Goal: Communication & Community: Answer question/provide support

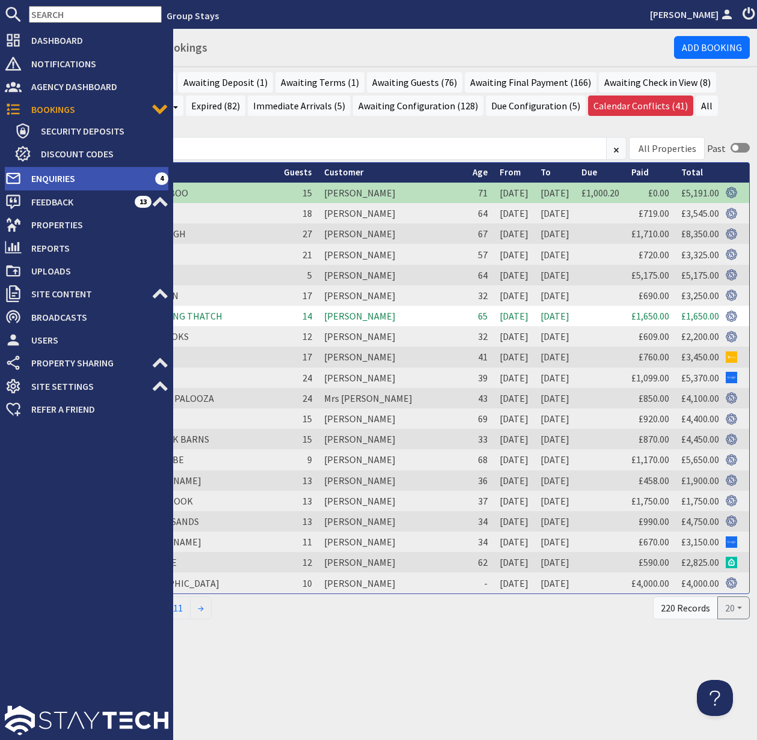
click at [57, 179] on span "Enquiries" at bounding box center [88, 178] width 133 height 19
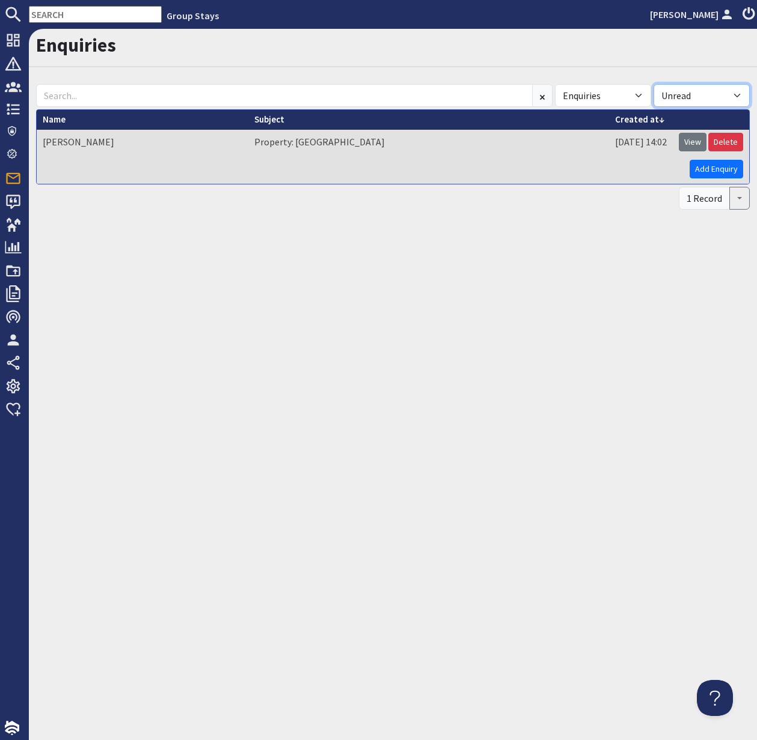
click at [727, 94] on select "All Read Unread" at bounding box center [701, 95] width 96 height 23
select select
click at [653, 84] on select "All Read Unread" at bounding box center [701, 95] width 96 height 23
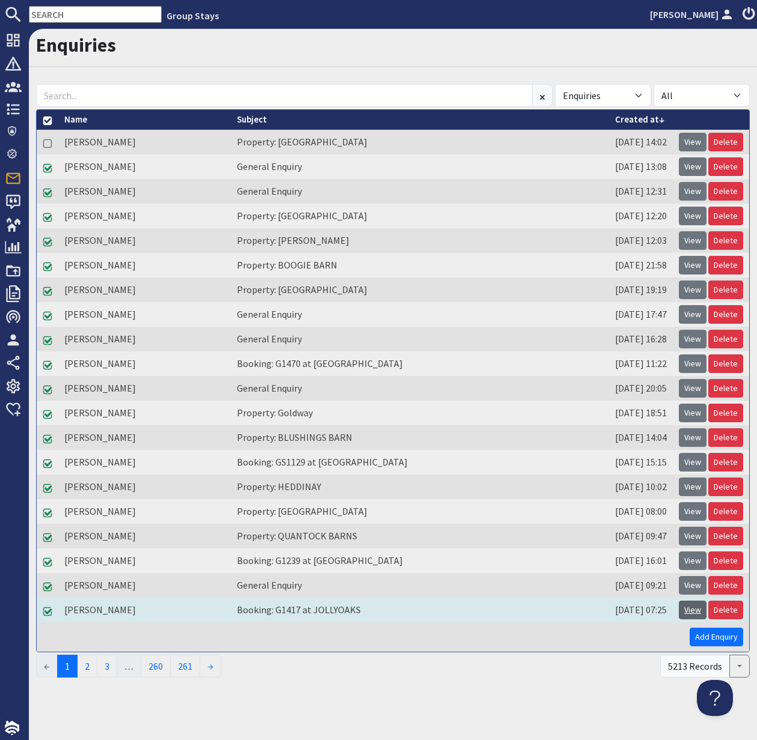
click at [694, 611] on link "View" at bounding box center [693, 610] width 28 height 19
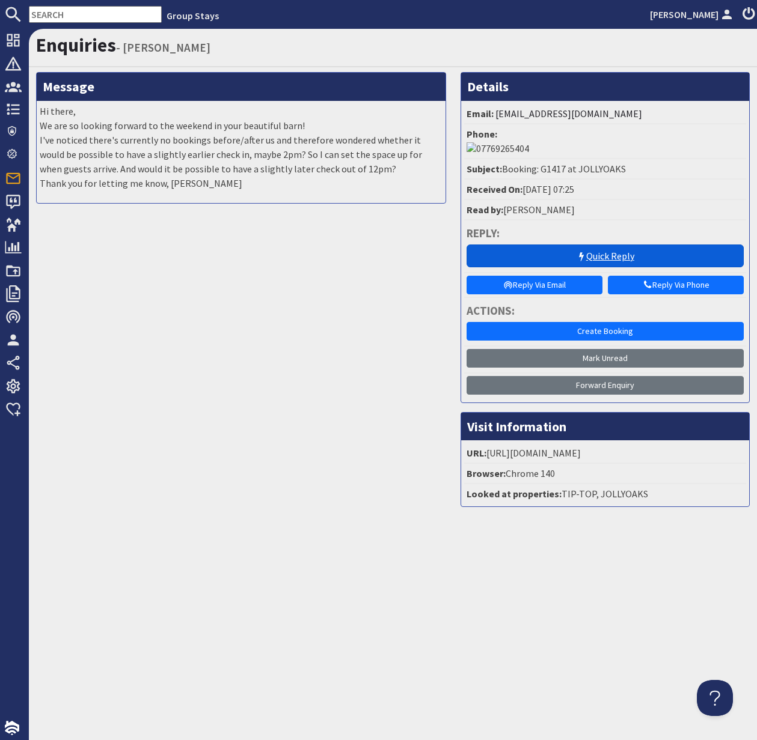
click at [619, 245] on link "Quick Reply" at bounding box center [604, 256] width 277 height 23
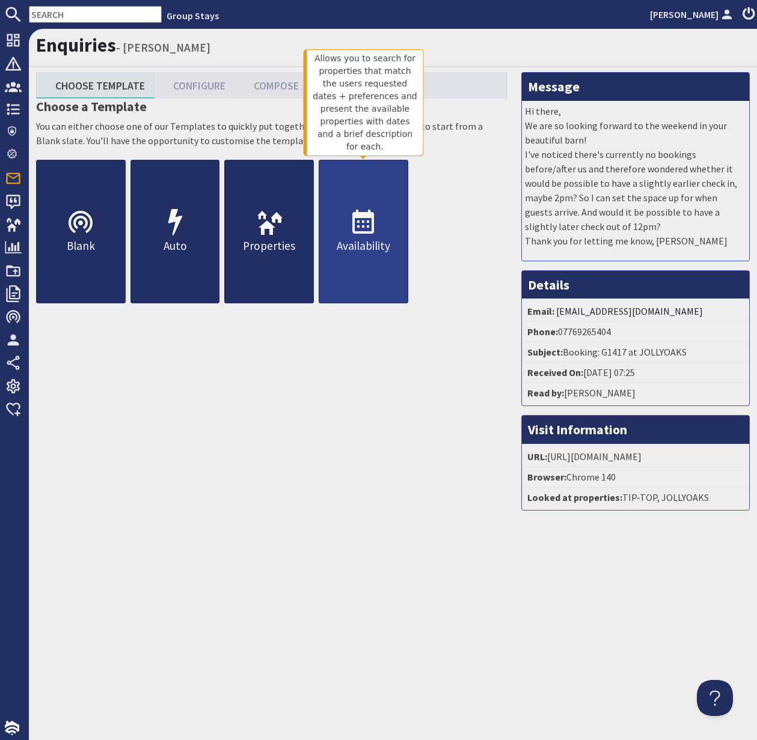
click at [372, 226] on use at bounding box center [363, 222] width 22 height 24
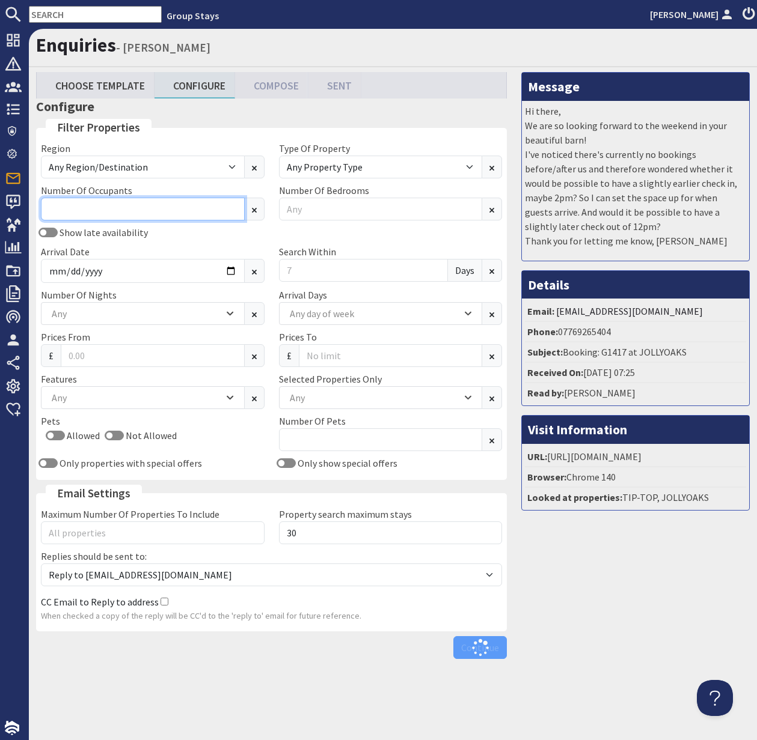
click at [87, 213] on input "Number Of Occupants" at bounding box center [143, 209] width 204 height 23
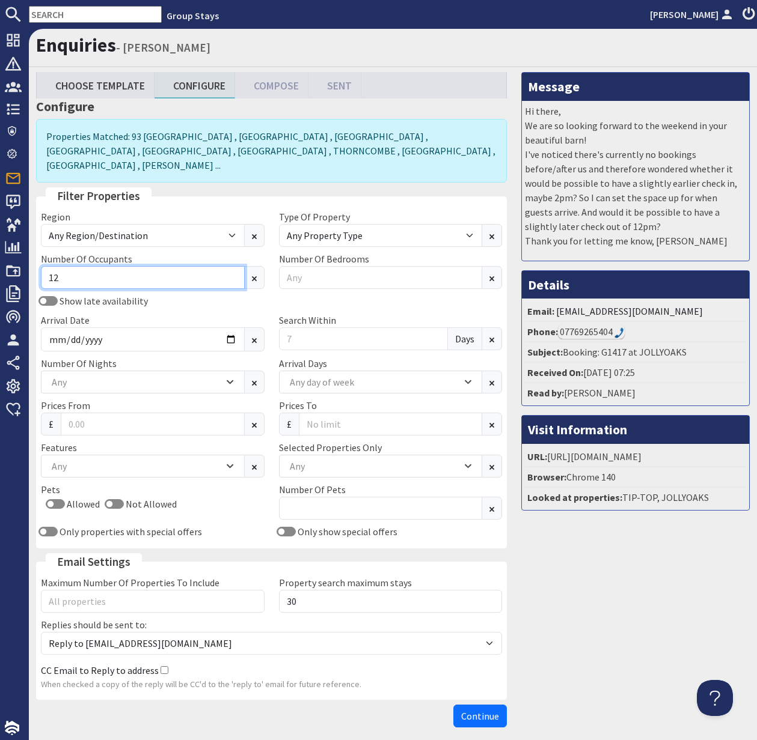
type input "12"
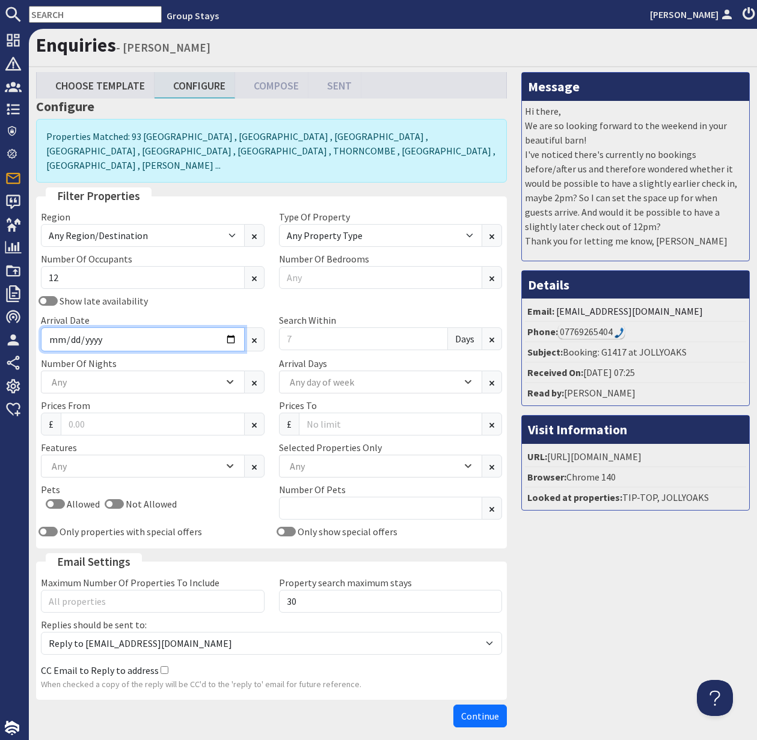
click at [231, 328] on input "Arrival Date" at bounding box center [143, 340] width 204 height 24
type input "[DATE]"
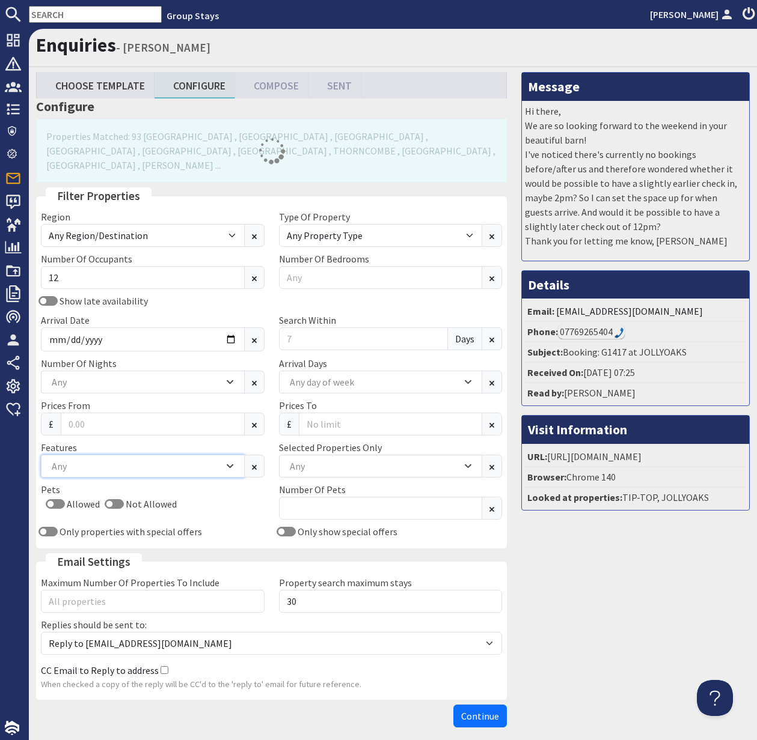
click at [231, 463] on icon "Combobox" at bounding box center [230, 466] width 7 height 7
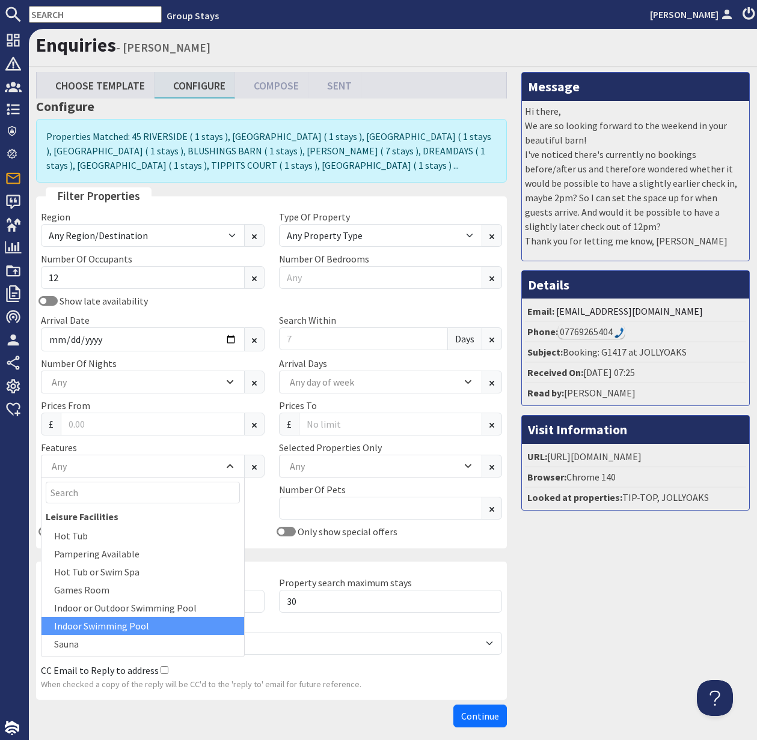
click at [139, 621] on div "Indoor Swimming Pool" at bounding box center [142, 626] width 203 height 18
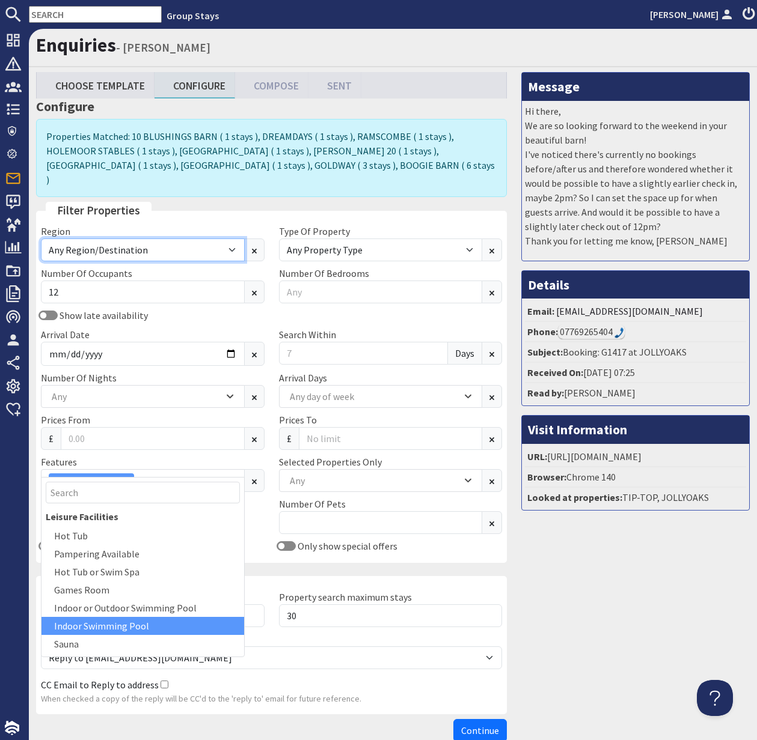
click at [231, 239] on select "Any Region/Destination [GEOGRAPHIC_DATA] [GEOGRAPHIC_DATA] / [GEOGRAPHIC_DATA] …" at bounding box center [143, 250] width 204 height 23
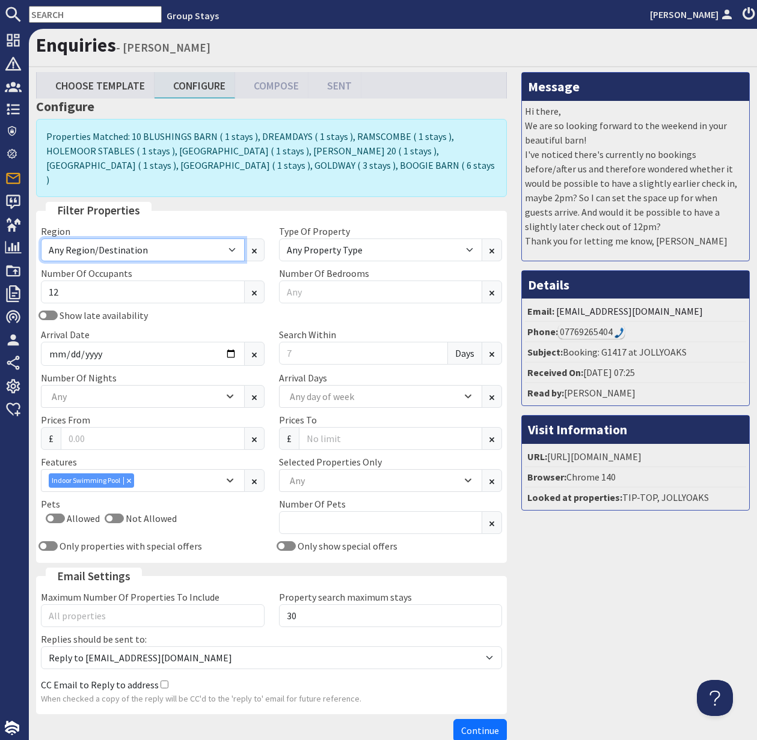
select select "[GEOGRAPHIC_DATA]-[GEOGRAPHIC_DATA]-[GEOGRAPHIC_DATA]"
click at [41, 239] on select "Any Region/Destination [GEOGRAPHIC_DATA] [GEOGRAPHIC_DATA] / [GEOGRAPHIC_DATA] …" at bounding box center [143, 250] width 204 height 23
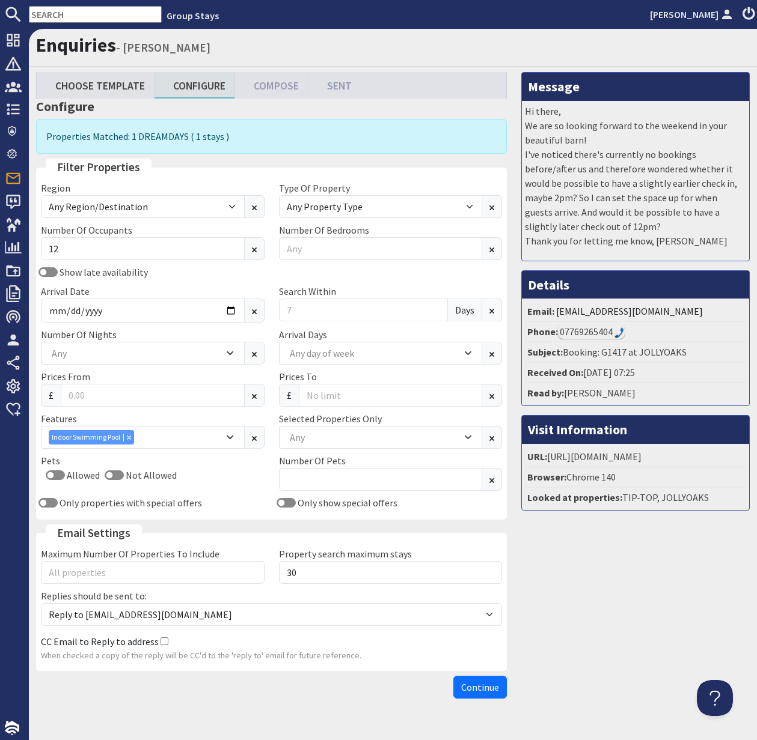
click at [475, 687] on span "Continue" at bounding box center [480, 688] width 38 height 12
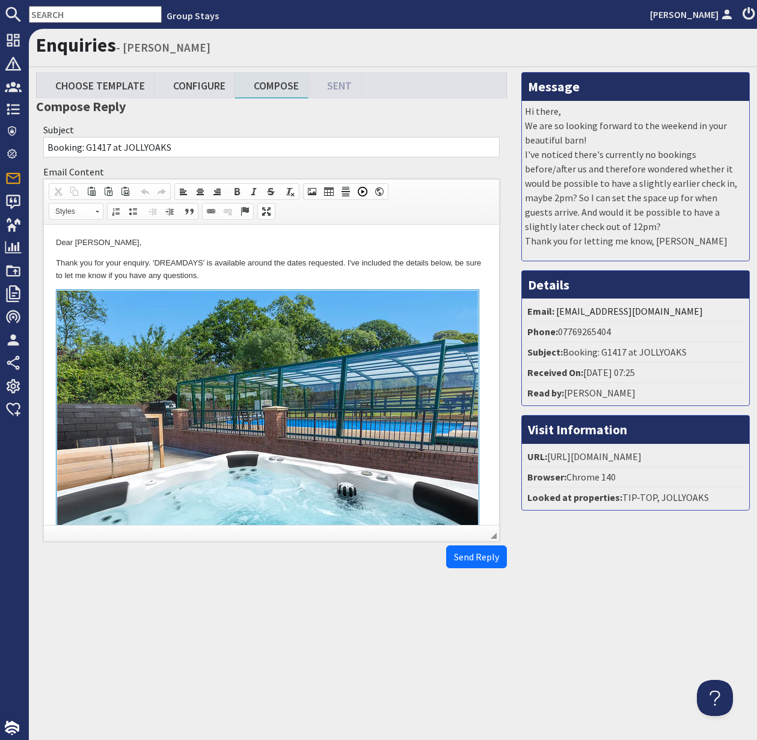
click at [54, 264] on html "Dear [PERSON_NAME], Thank you for your enquiry. 'DREAMDAYS' is available around…" at bounding box center [271, 492] width 455 height 535
